Goal: Check status: Check status

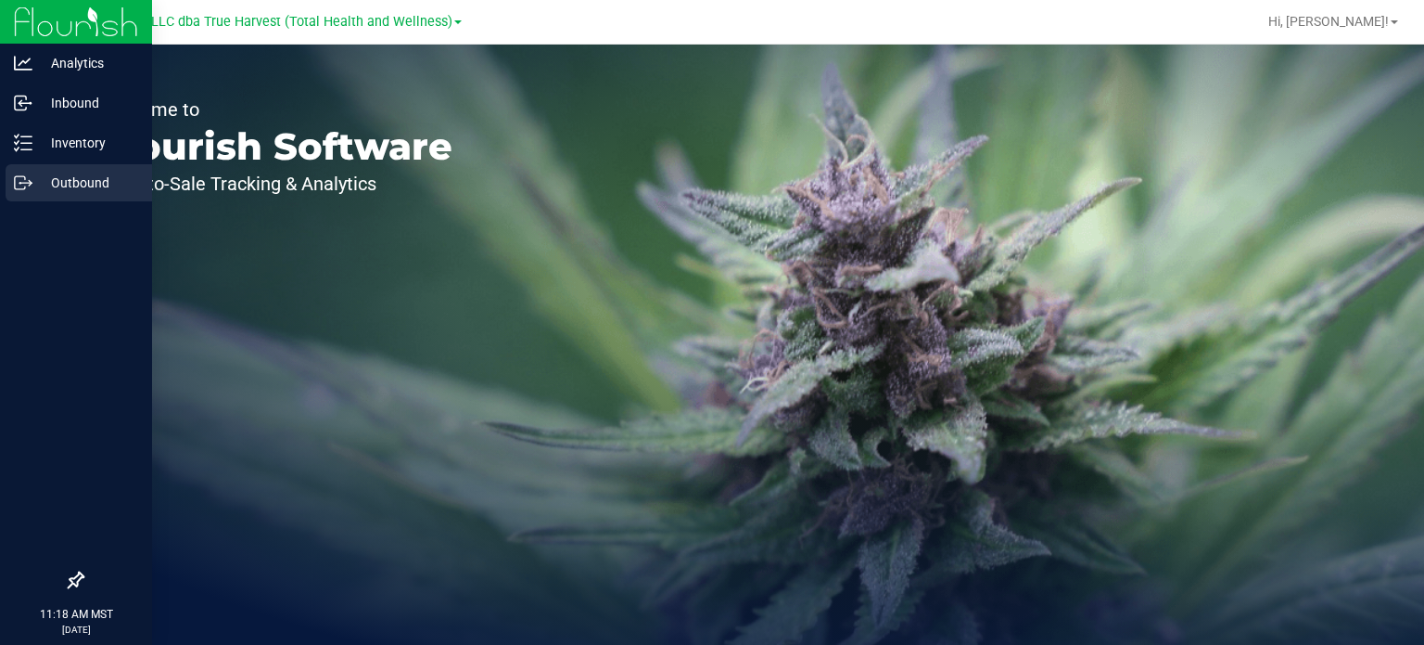
click at [27, 180] on icon at bounding box center [23, 182] width 19 height 19
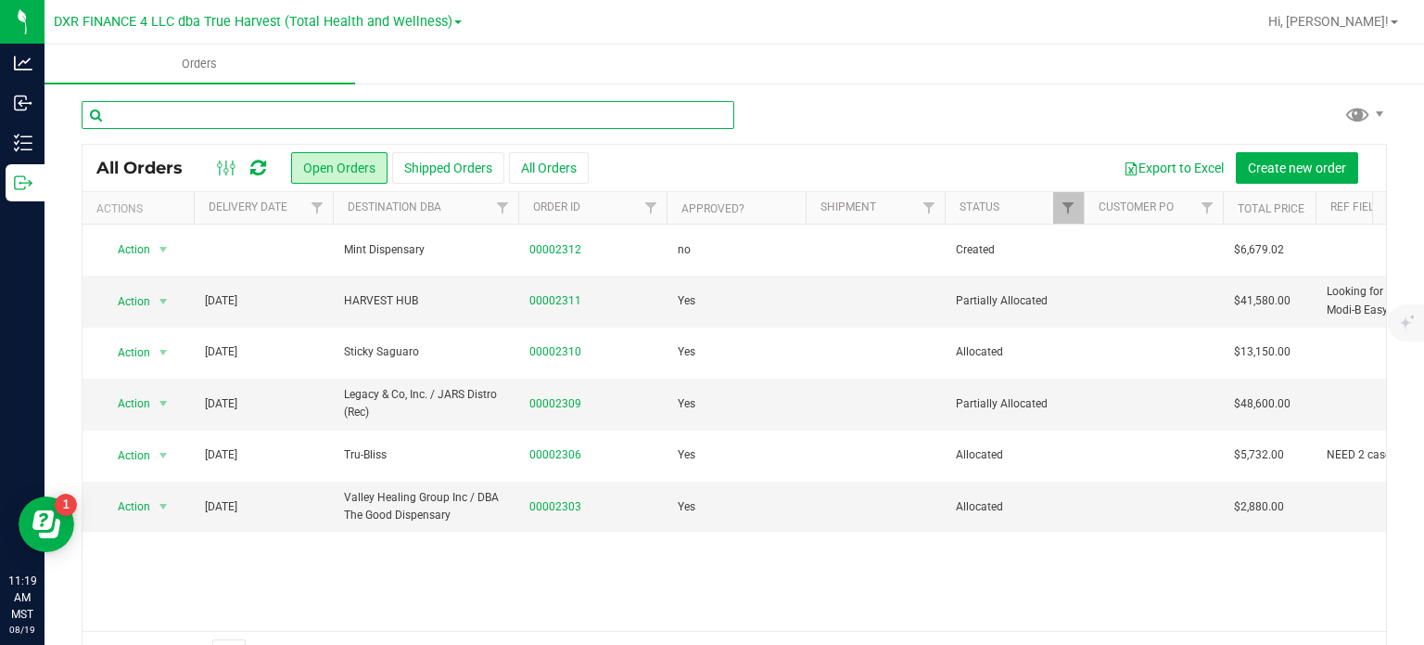
click at [296, 107] on input "text" at bounding box center [408, 115] width 653 height 28
type input "2263"
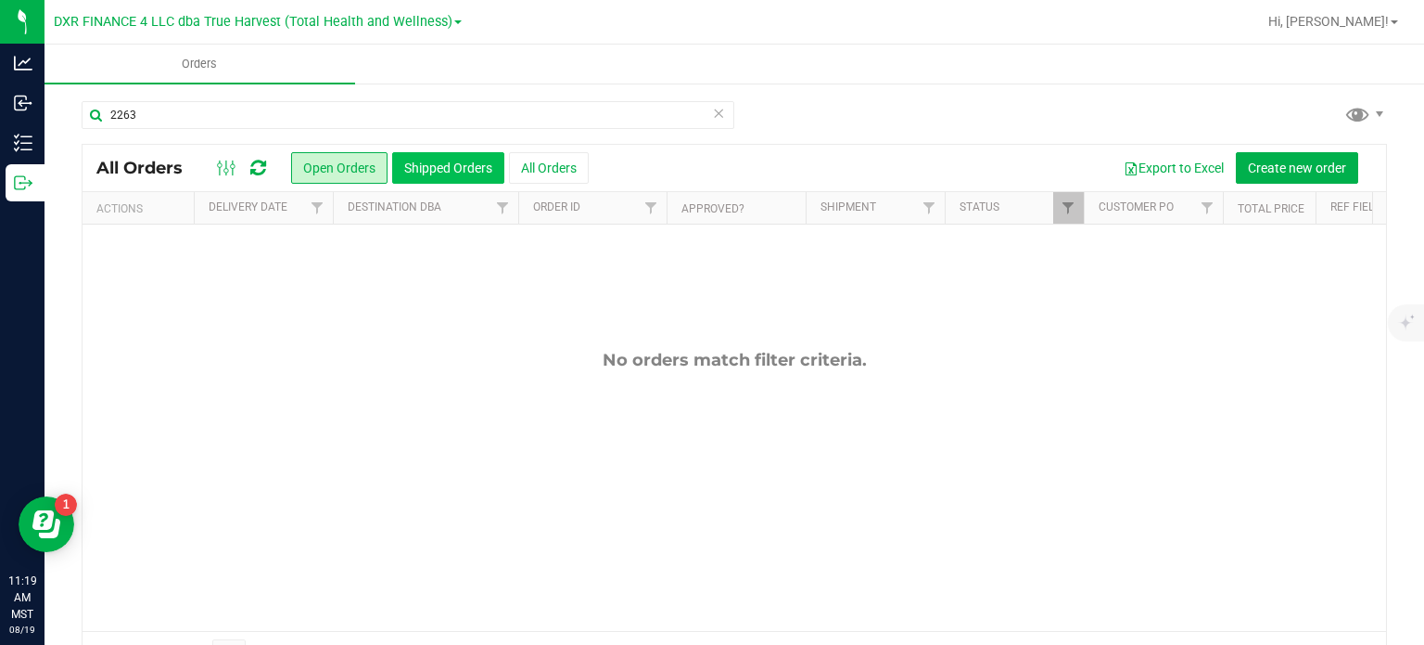
click at [430, 166] on button "Shipped Orders" at bounding box center [448, 168] width 112 height 32
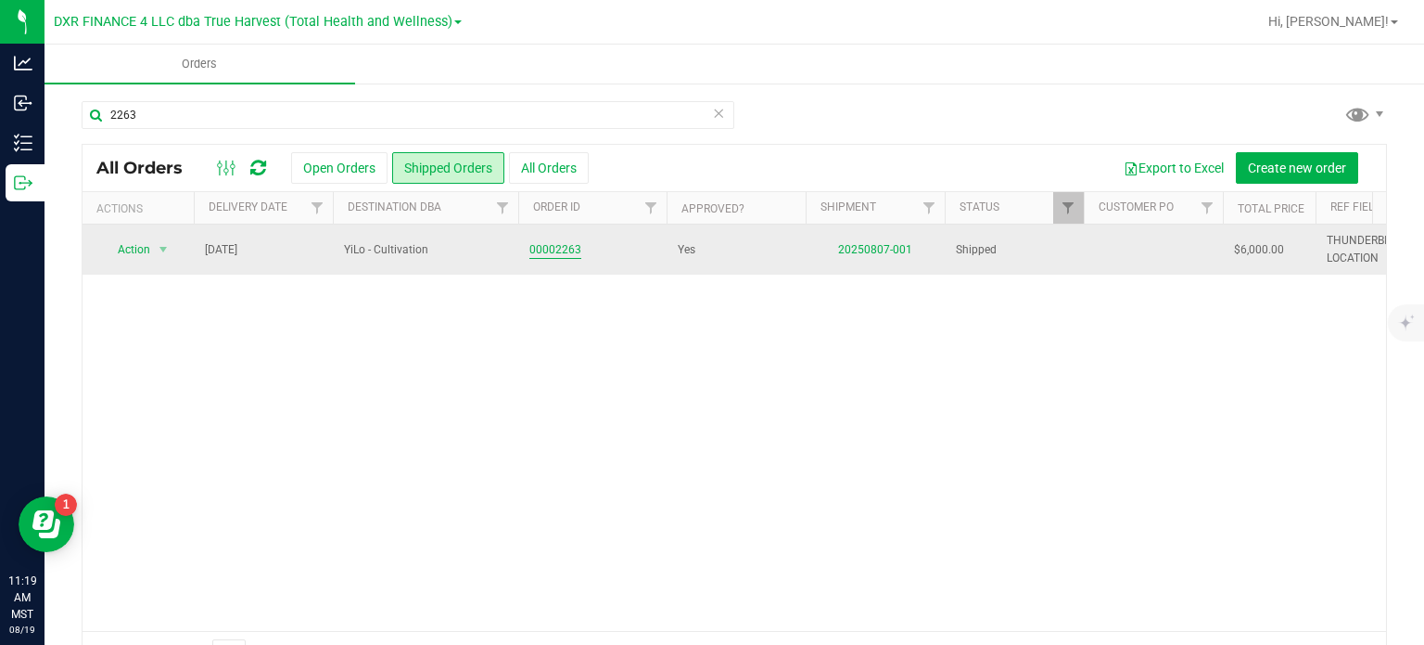
click at [571, 244] on link "00002263" at bounding box center [556, 250] width 52 height 18
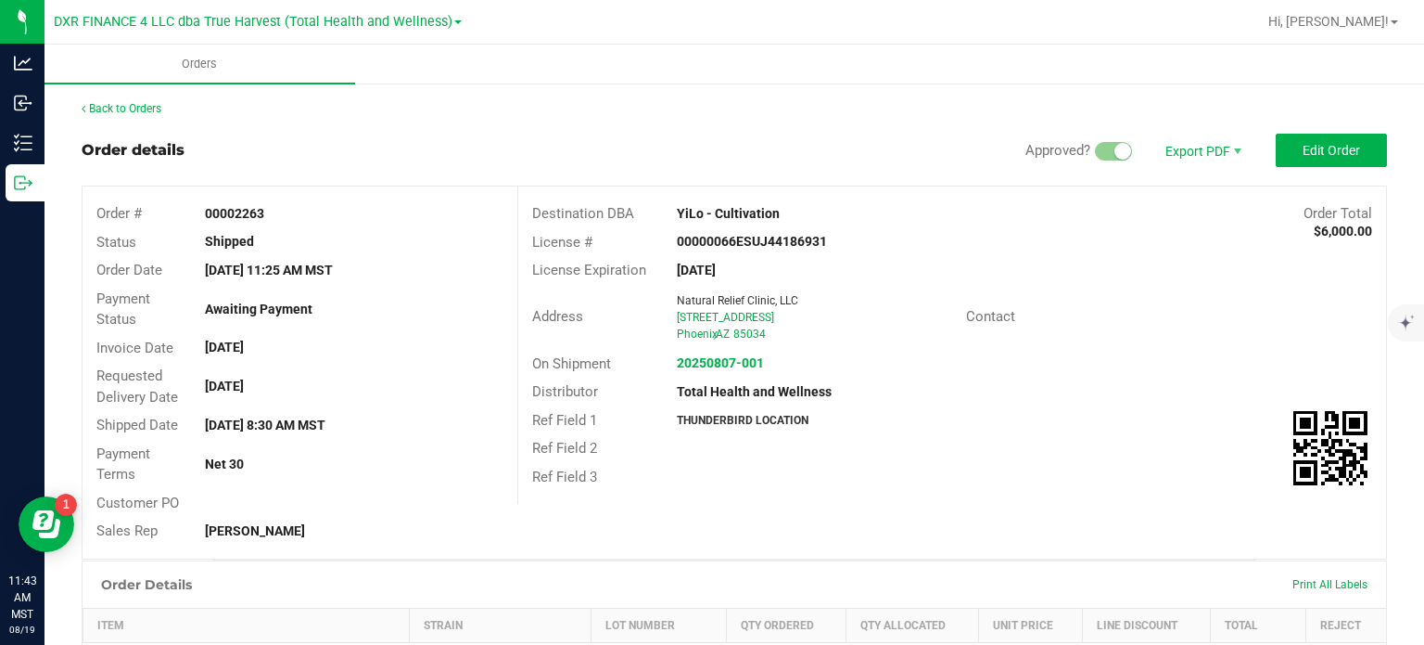
click at [662, 345] on div "Address Natural Relief Clinic, LLC [STREET_ADDRESS] [GEOGRAPHIC_DATA] Contact" at bounding box center [952, 317] width 868 height 65
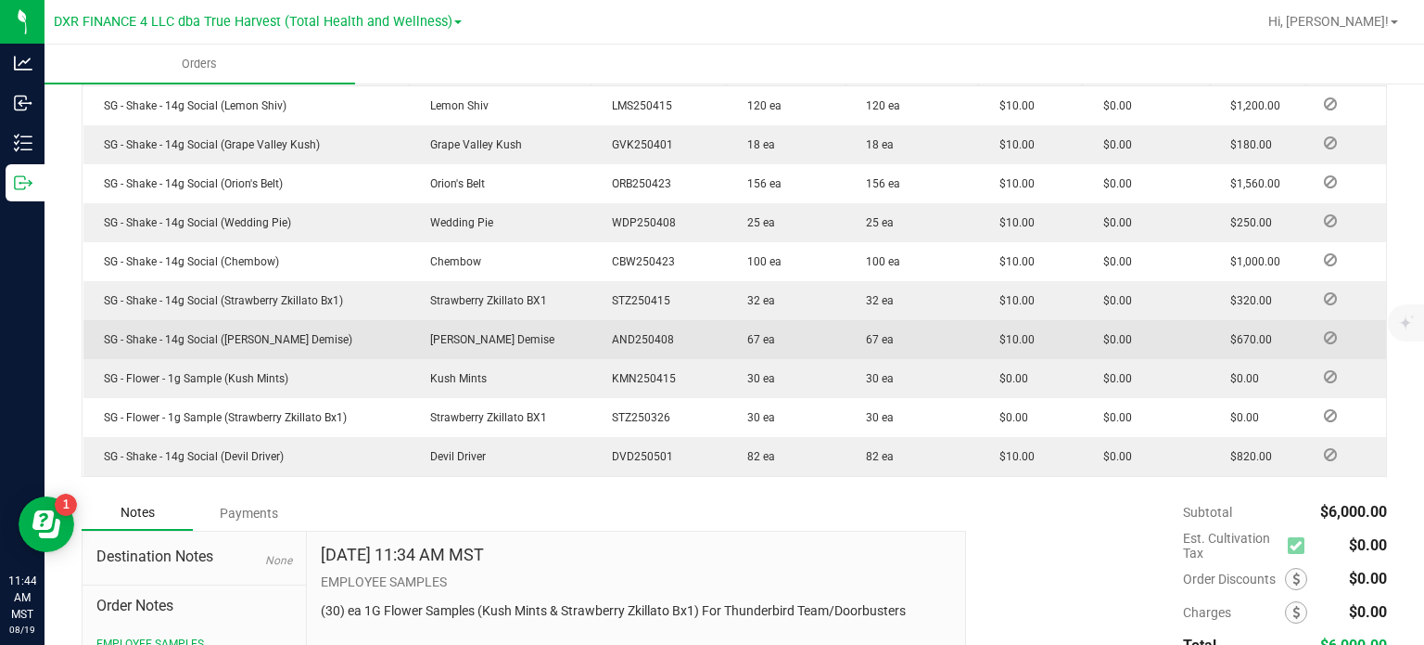
scroll to position [464, 0]
